Goal: Communication & Community: Answer question/provide support

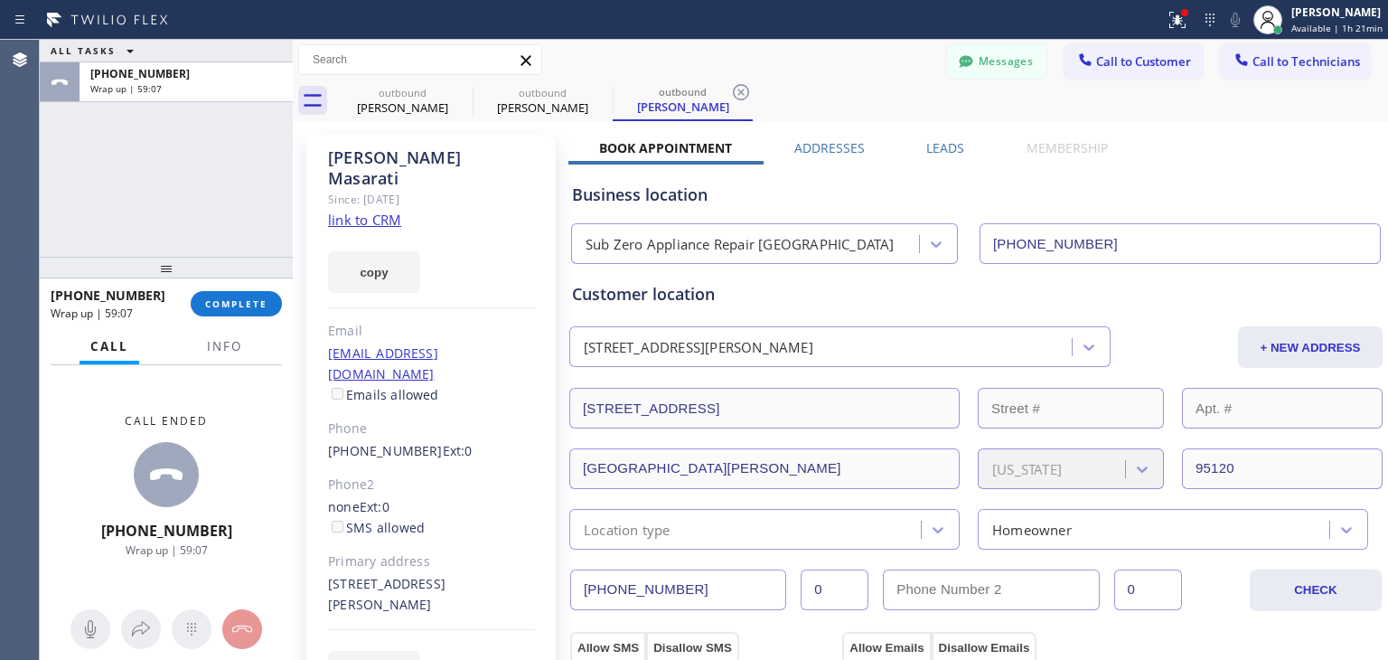
click at [224, 298] on span "COMPLETE" at bounding box center [236, 303] width 62 height 13
click at [463, 91] on icon at bounding box center [461, 92] width 22 height 22
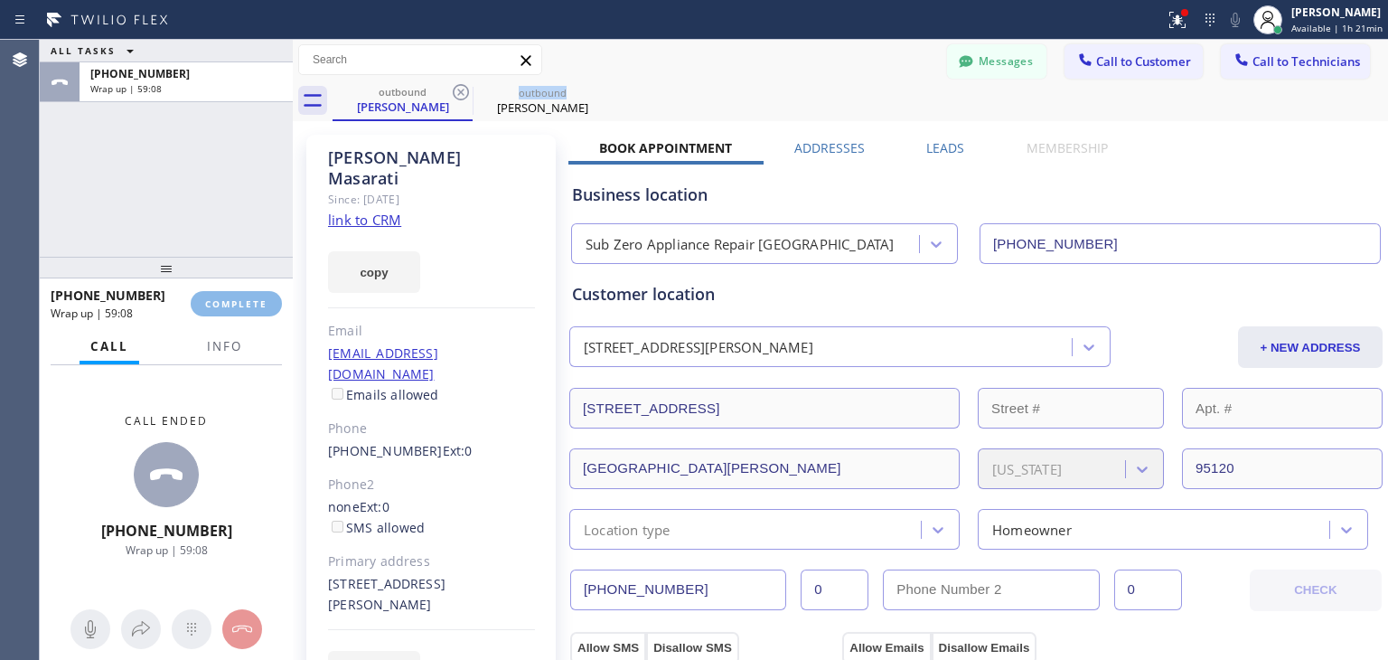
click at [463, 91] on icon at bounding box center [461, 92] width 22 height 22
click at [0, 0] on icon at bounding box center [0, 0] width 0 height 0
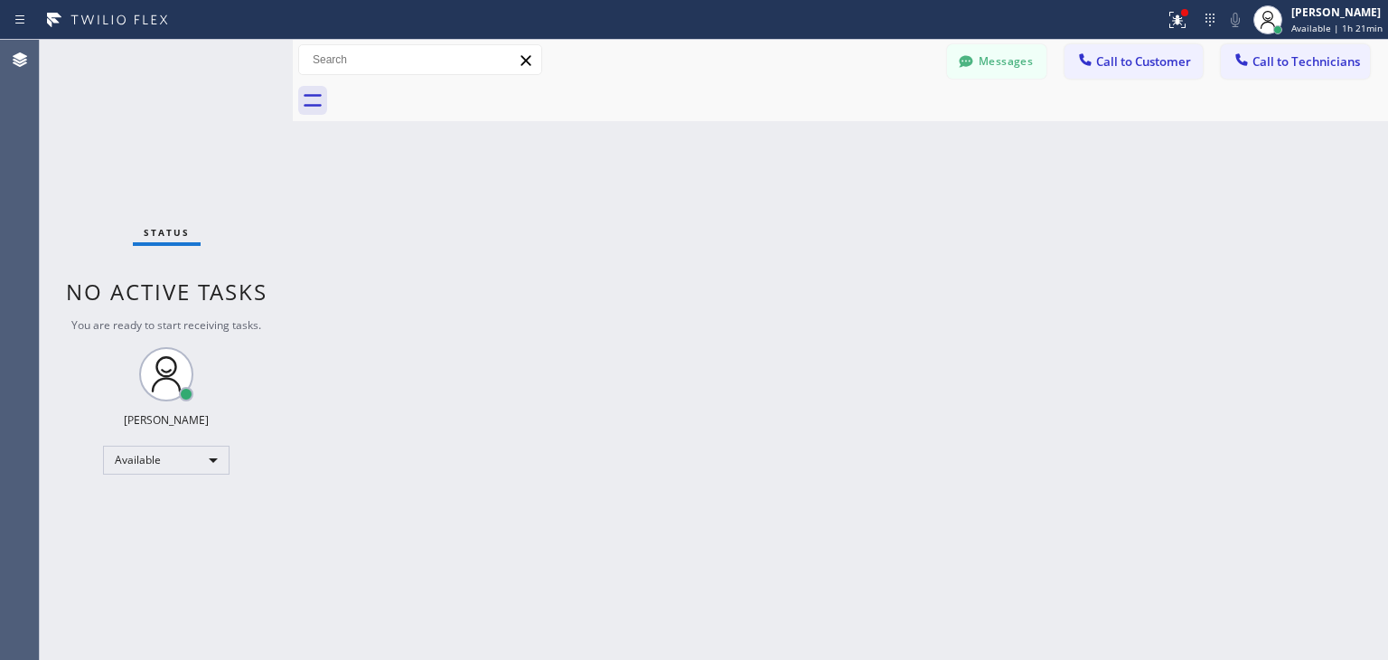
click at [463, 91] on div "Classify the call LOCATION NAME 4B2.Paid [DOMAIN_NAME] ([GEOGRAPHIC_DATA], Goog…" at bounding box center [714, 350] width 1349 height 620
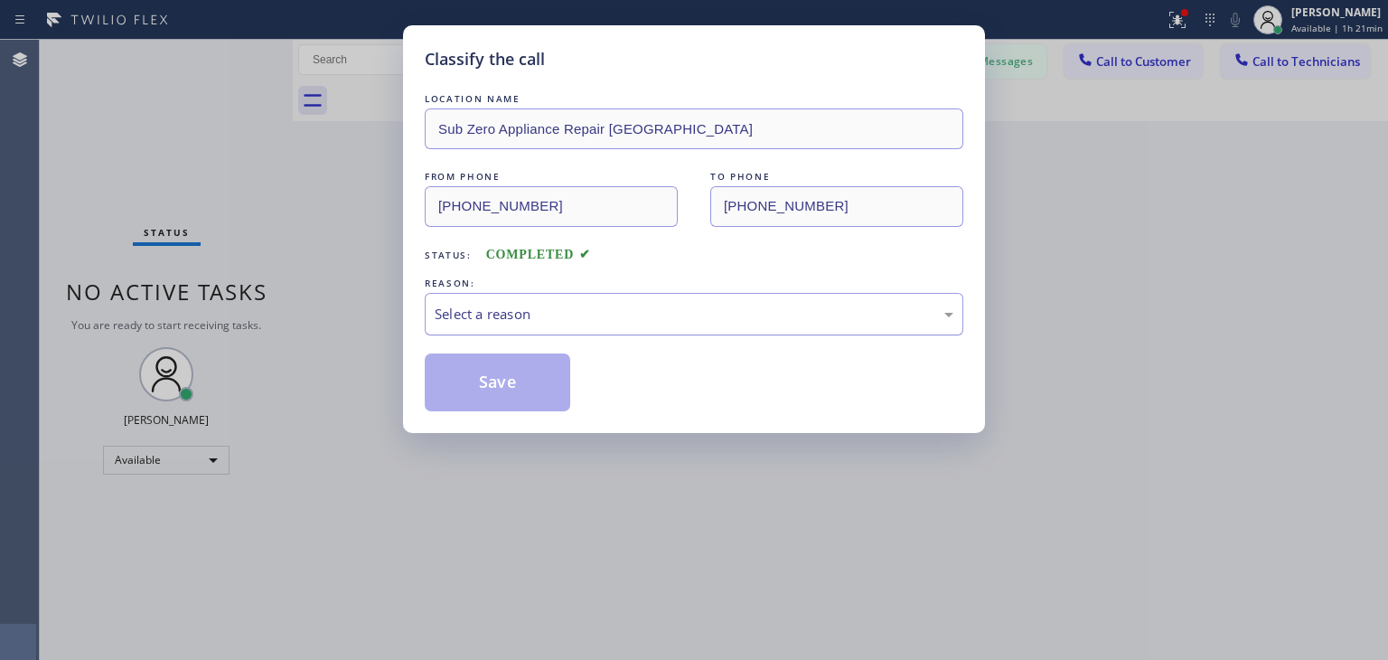
click at [854, 293] on div "Select a reason" at bounding box center [694, 314] width 539 height 42
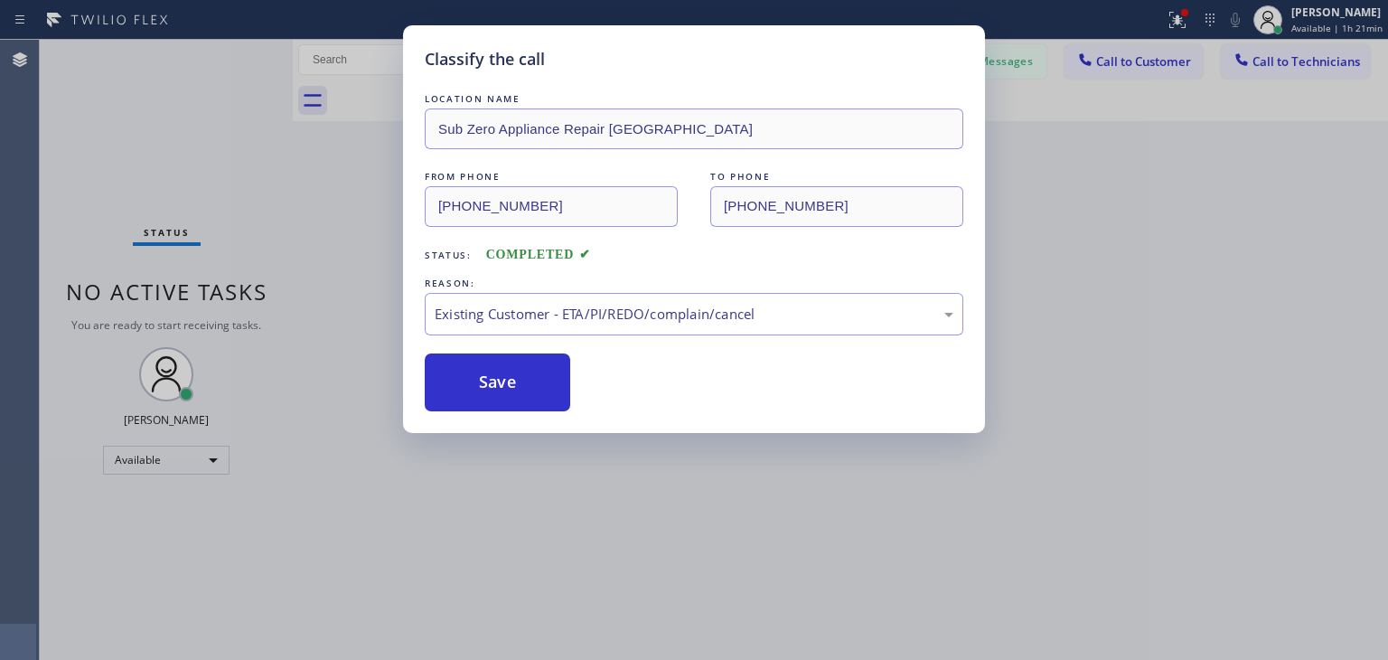
drag, startPoint x: 833, startPoint y: 428, endPoint x: 457, endPoint y: 435, distance: 375.2
click at [457, 435] on div "Classify the call LOCATION NAME Sub Zero Appliance Repair [GEOGRAPHIC_DATA] FRO…" at bounding box center [694, 330] width 1388 height 660
click at [484, 400] on button "Save" at bounding box center [498, 382] width 146 height 58
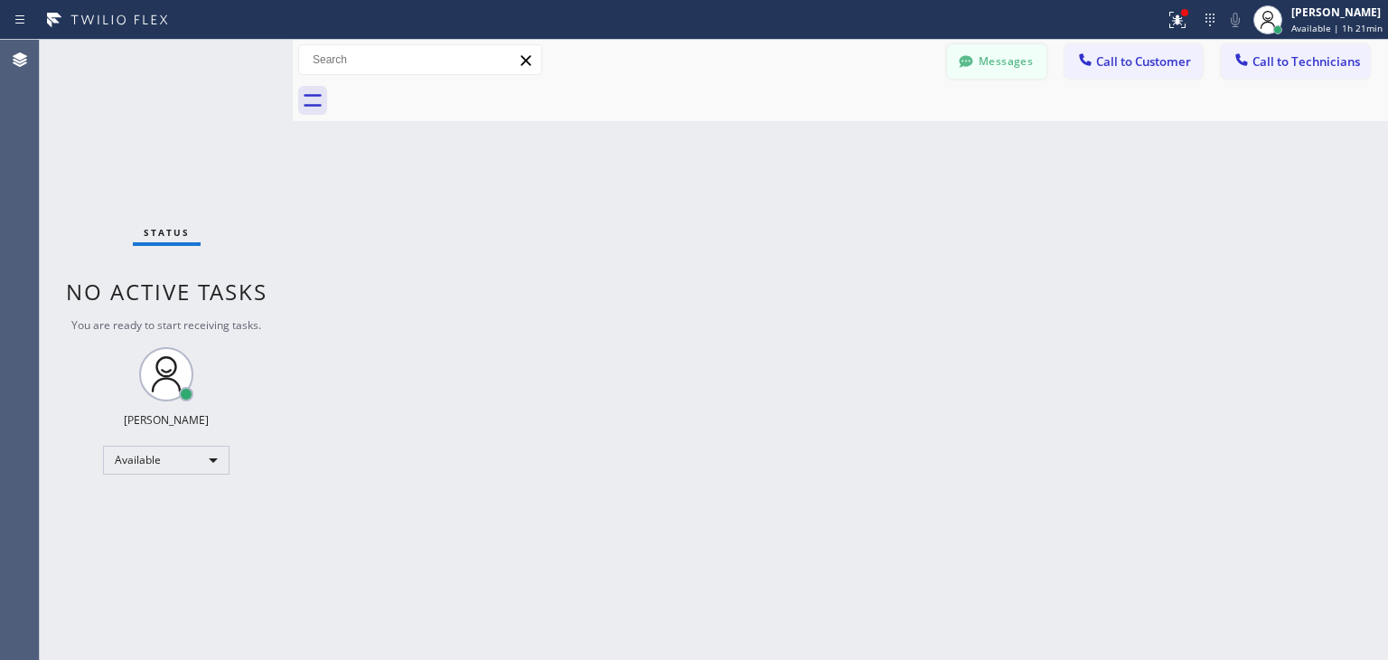
click at [1010, 78] on button "Messages" at bounding box center [996, 61] width 99 height 34
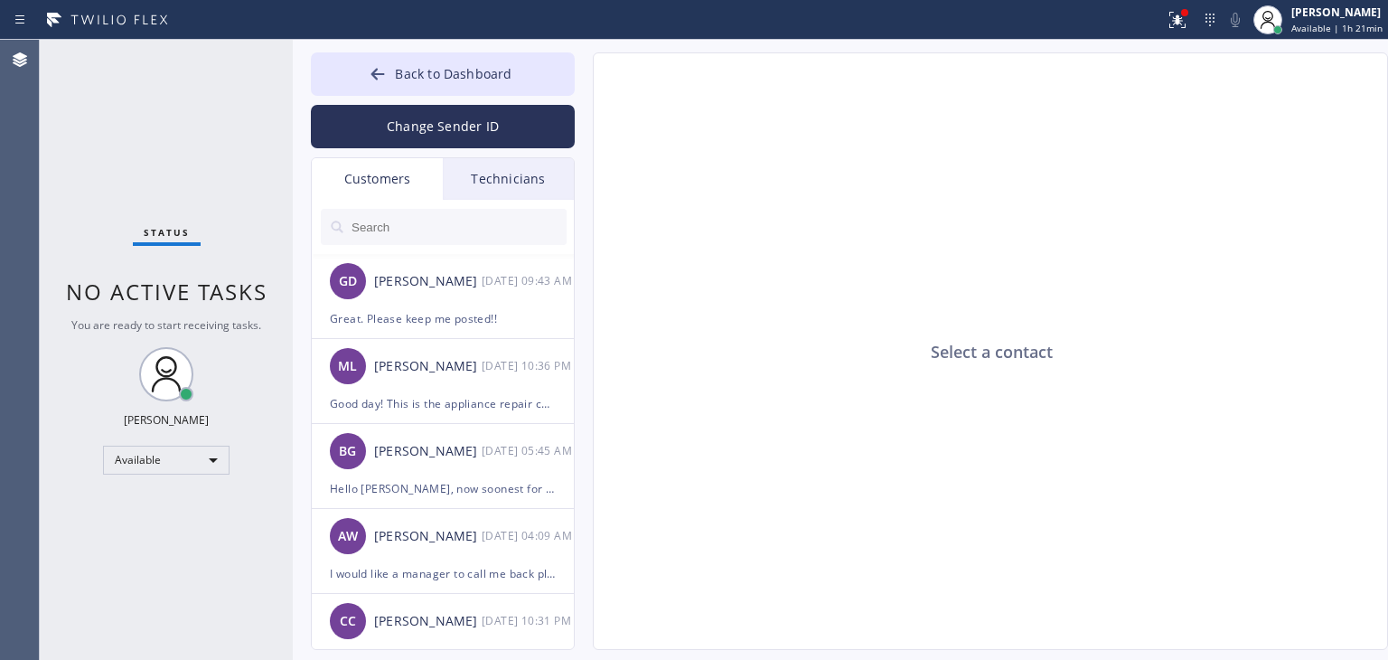
click at [466, 229] on input "text" at bounding box center [458, 227] width 217 height 36
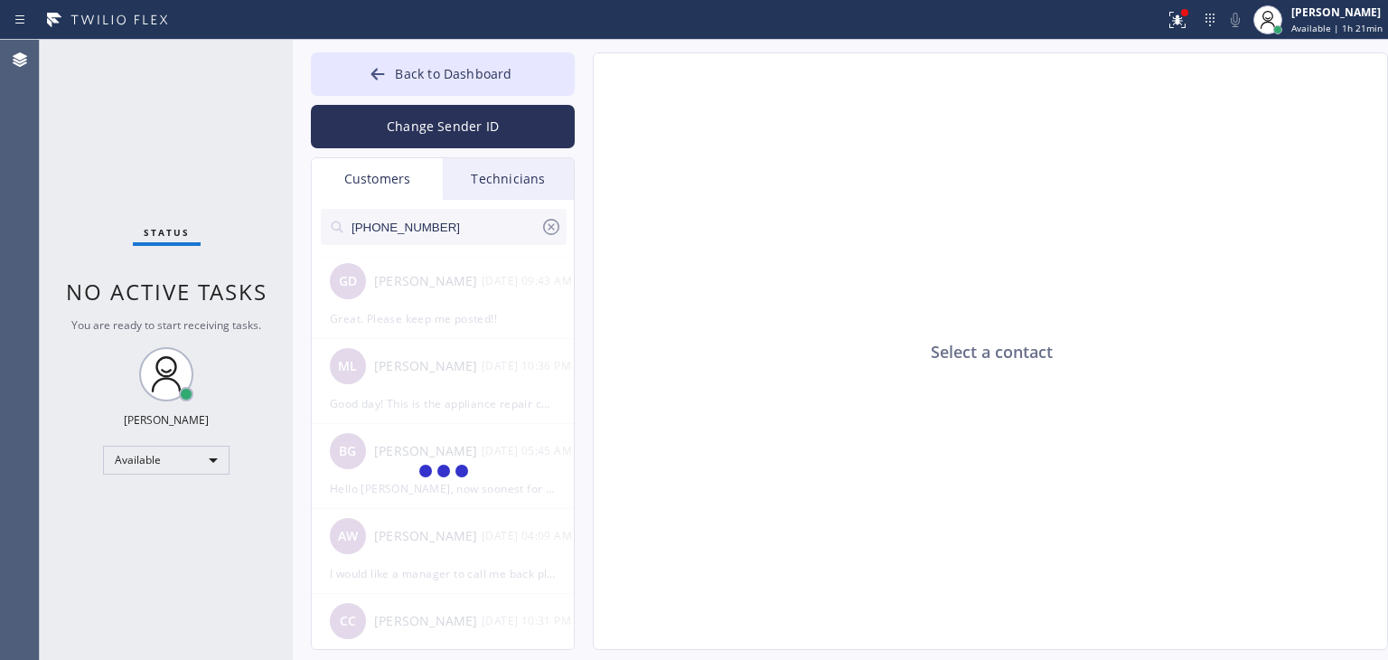
click at [466, 229] on input "[PHONE_NUMBER]" at bounding box center [445, 227] width 191 height 36
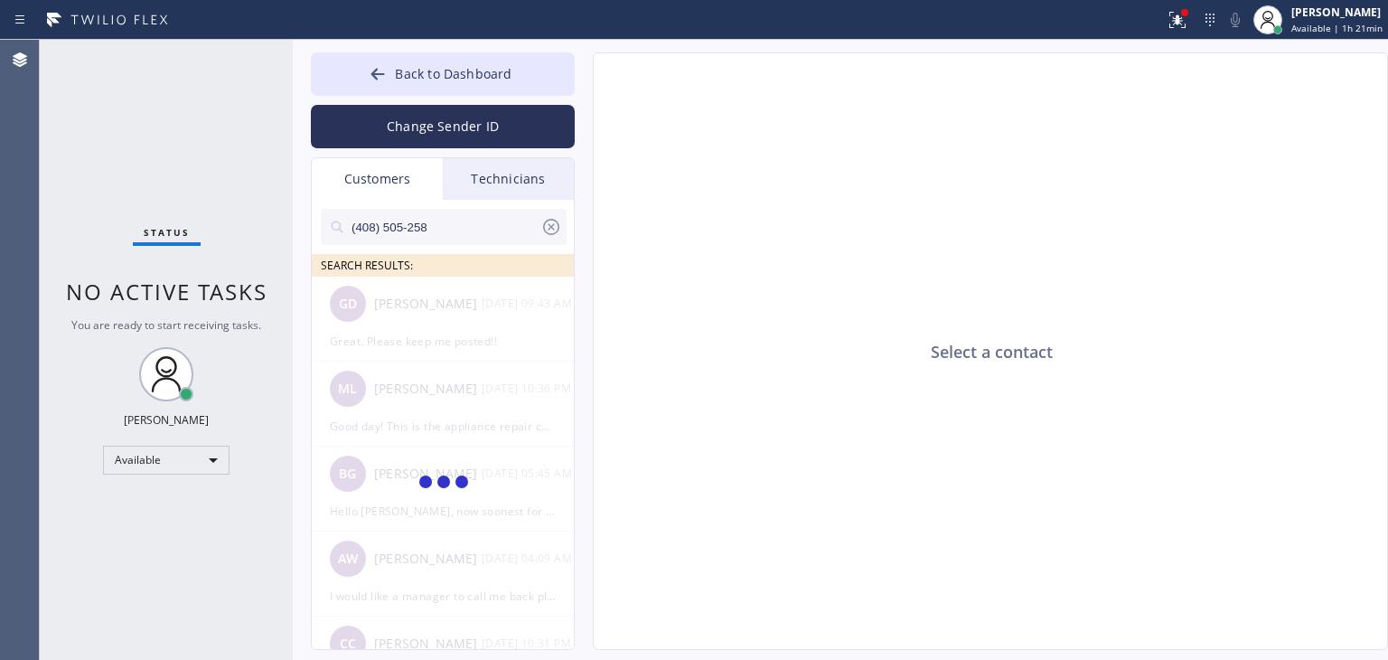
click at [466, 229] on input "(408) 505-258" at bounding box center [445, 227] width 191 height 36
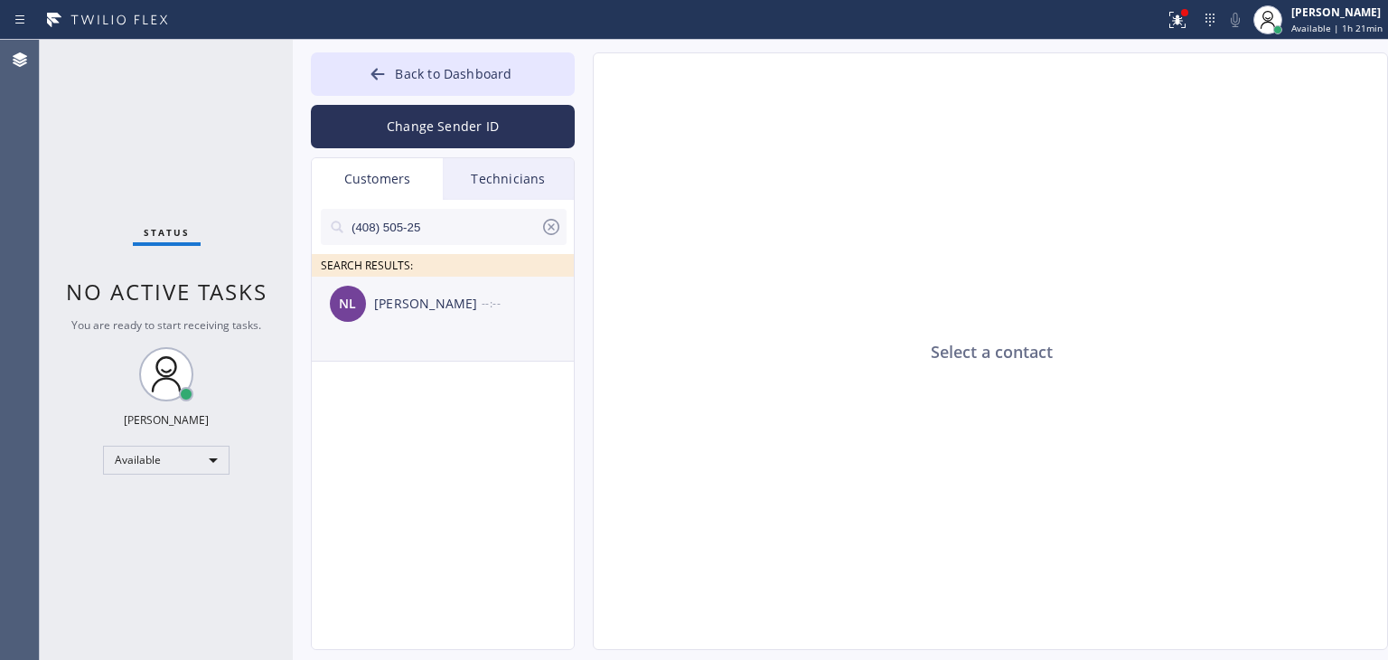
type input "(408) 505-25"
click at [477, 292] on ul "NL [PERSON_NAME] --:--" at bounding box center [444, 340] width 264 height 126
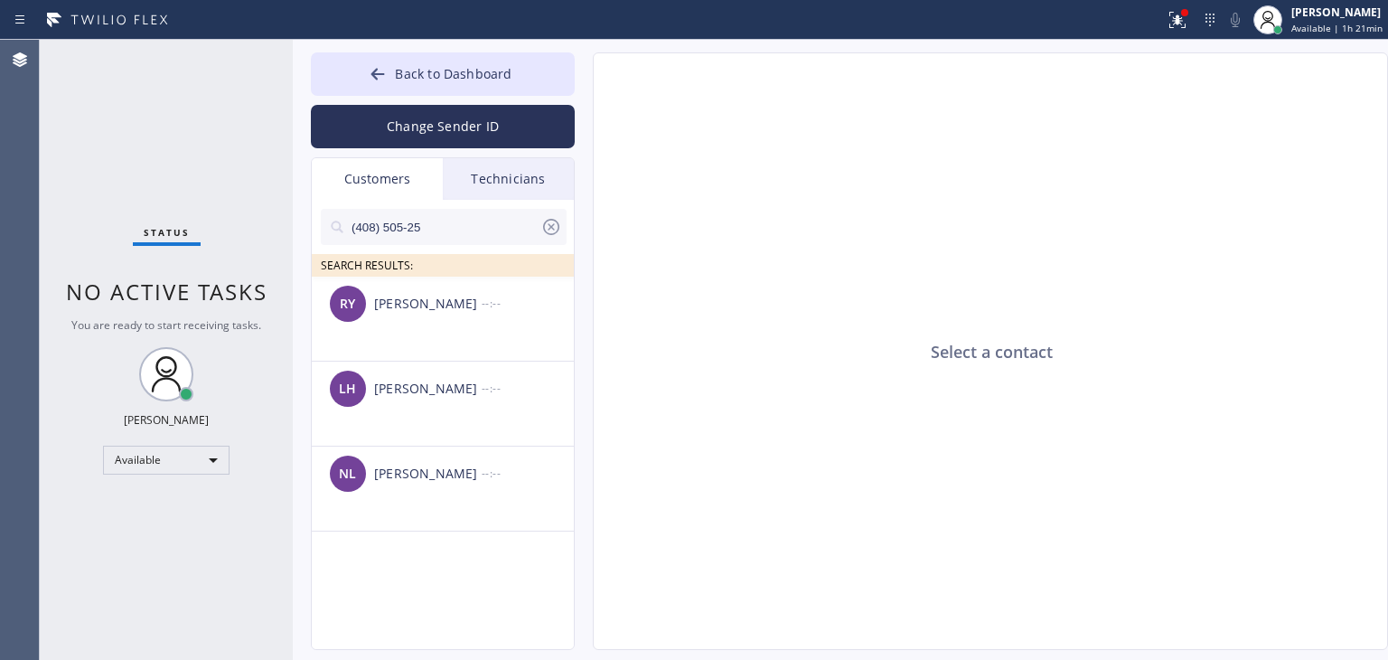
click at [486, 318] on div "[PERSON_NAME] --:--" at bounding box center [444, 304] width 264 height 54
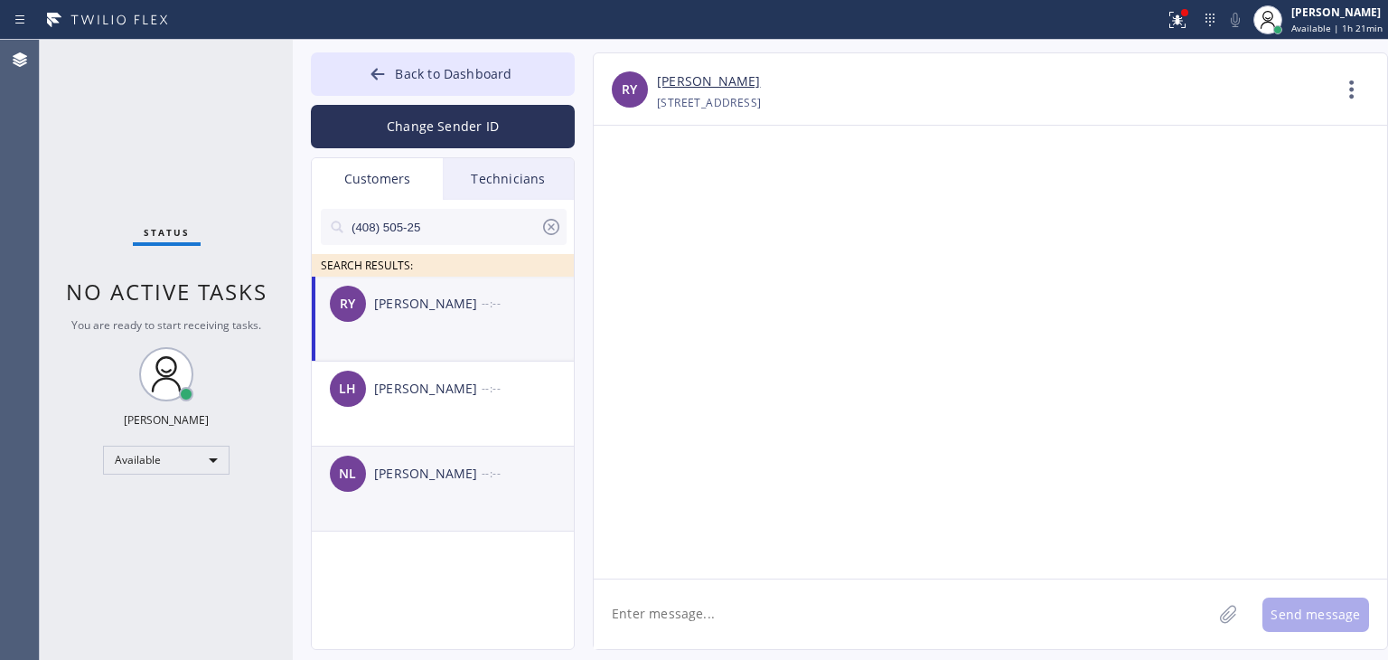
click at [554, 456] on div "NL [PERSON_NAME] --:--" at bounding box center [444, 474] width 264 height 54
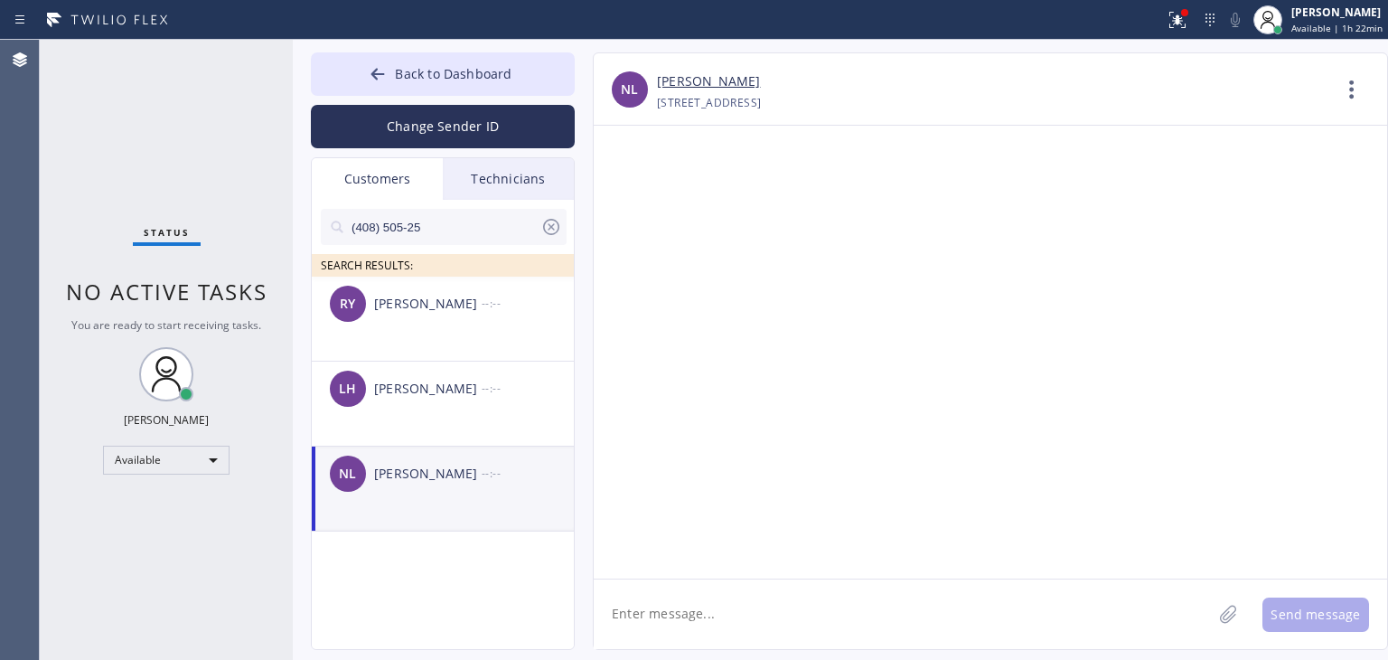
click at [733, 622] on textarea at bounding box center [903, 614] width 618 height 70
paste textarea "Good day! This is the appliance repair company you recently contacted. Unfortun…"
type textarea "Good day! This is the appliance repair company you recently contacted. Unfortun…"
